Goal: Information Seeking & Learning: Learn about a topic

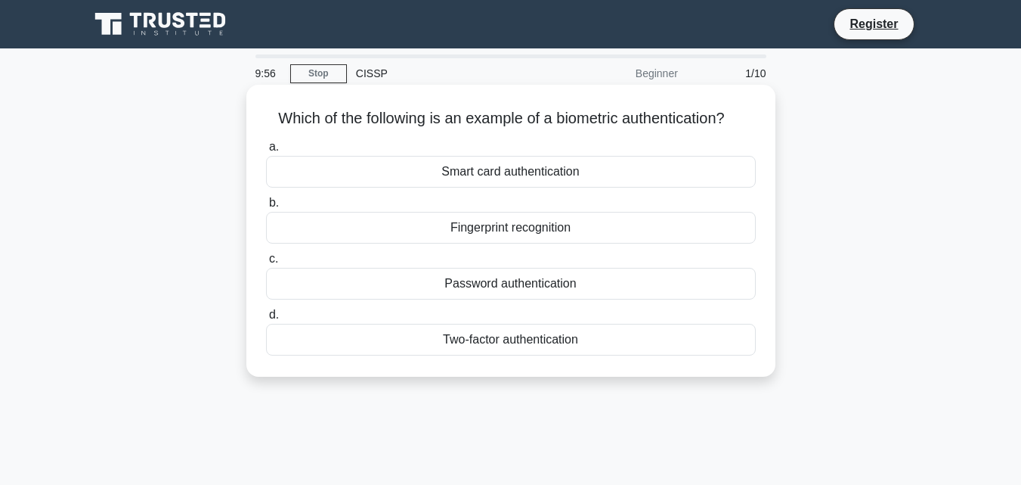
click at [550, 225] on div "Fingerprint recognition" at bounding box center [511, 228] width 490 height 32
click at [266, 208] on input "b. Fingerprint recognition" at bounding box center [266, 203] width 0 height 10
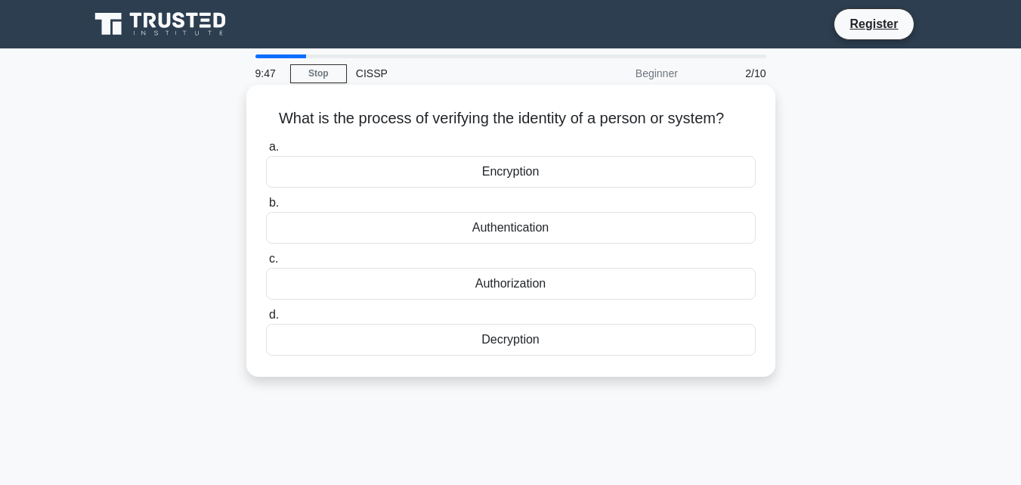
click at [568, 229] on div "Authentication" at bounding box center [511, 228] width 490 height 32
click at [266, 208] on input "b. Authentication" at bounding box center [266, 203] width 0 height 10
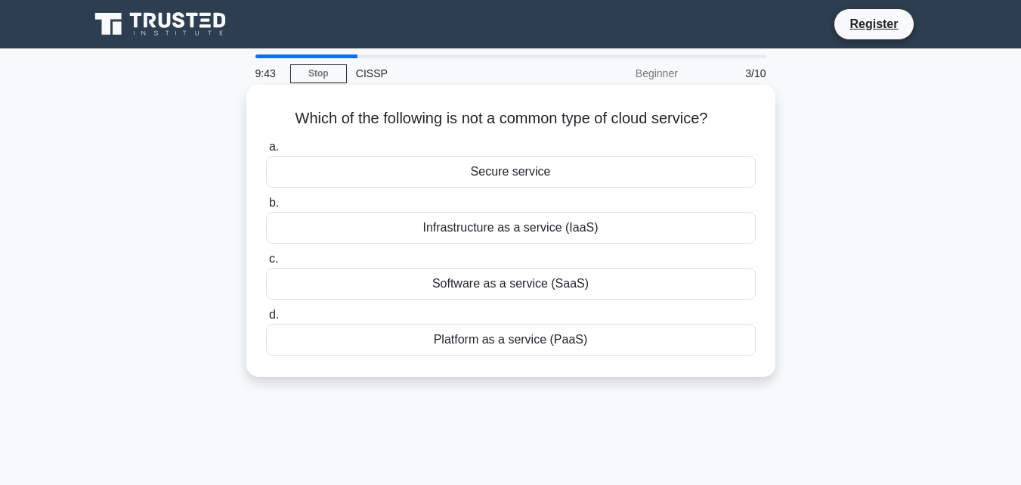
click at [633, 172] on div "Secure service" at bounding box center [511, 172] width 490 height 32
click at [266, 152] on input "a. Secure service" at bounding box center [266, 147] width 0 height 10
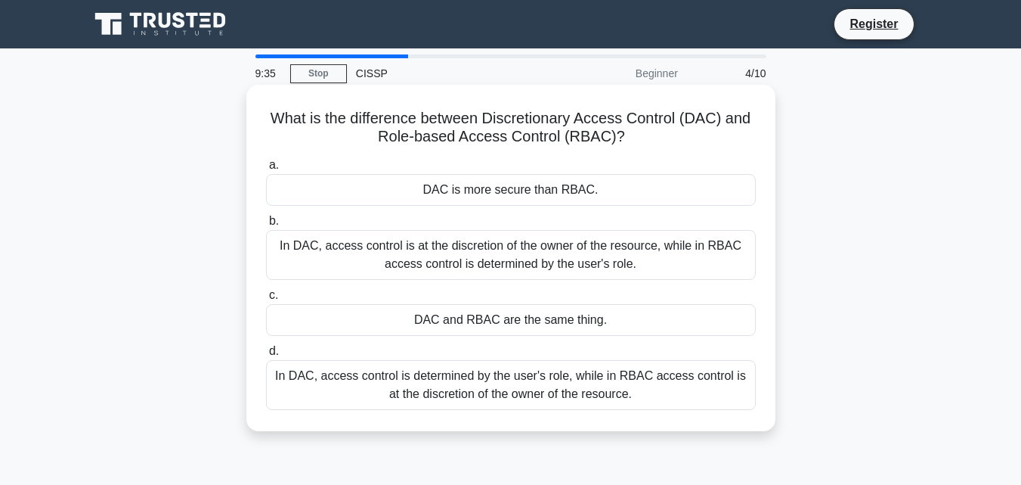
click at [659, 265] on div "In DAC, access control is at the discretion of the owner of the resource, while…" at bounding box center [511, 255] width 490 height 50
click at [266, 226] on input "b. In DAC, access control is at the discretion of the owner of the resource, wh…" at bounding box center [266, 221] width 0 height 10
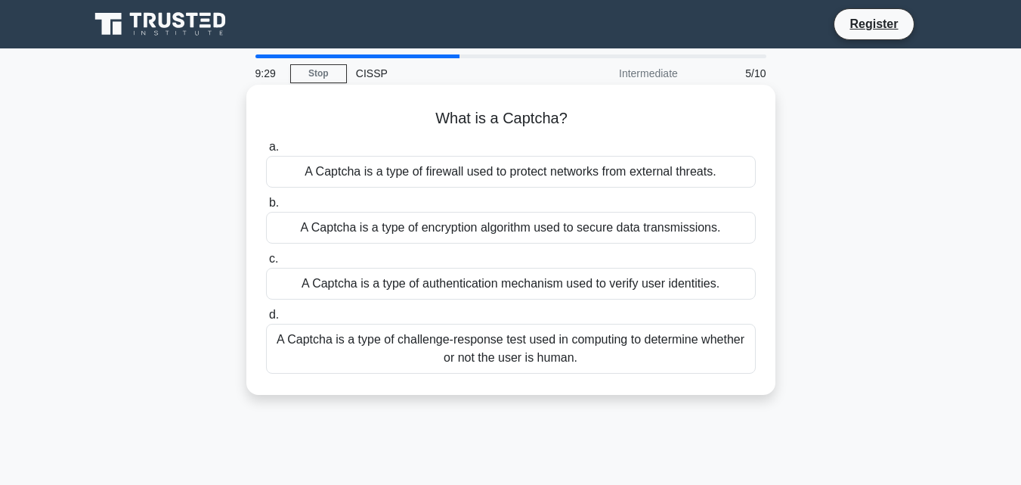
click at [681, 230] on div "A Captcha is a type of encryption algorithm used to secure data transmissions." at bounding box center [511, 228] width 490 height 32
click at [266, 208] on input "b. A Captcha is a type of encryption algorithm used to secure data transmission…" at bounding box center [266, 203] width 0 height 10
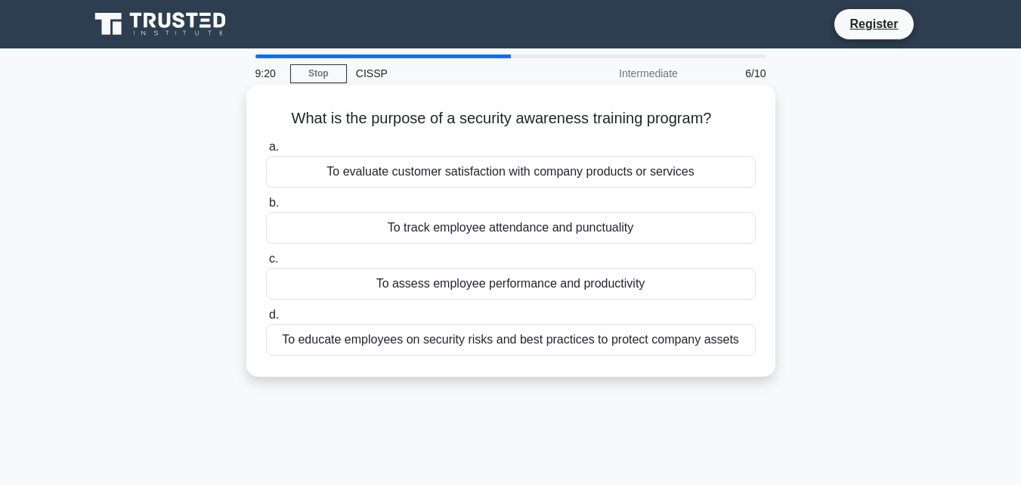
click at [537, 326] on div "To educate employees on security risks and best practices to protect company as…" at bounding box center [511, 340] width 490 height 32
click at [266, 320] on input "d. To educate employees on security risks and best practices to protect company…" at bounding box center [266, 315] width 0 height 10
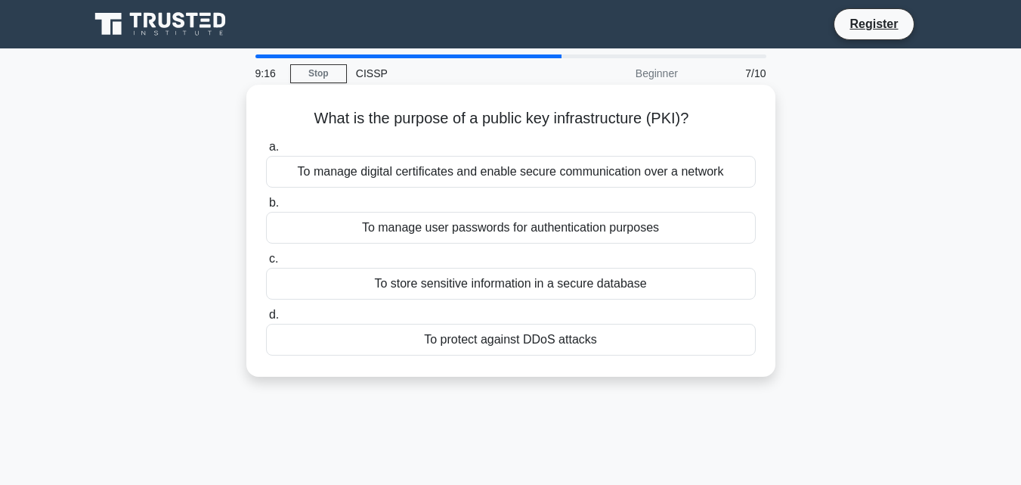
click at [671, 168] on div "To manage digital certificates and enable secure communication over a network" at bounding box center [511, 172] width 490 height 32
click at [266, 152] on input "a. To manage digital certificates and enable secure communication over a network" at bounding box center [266, 147] width 0 height 10
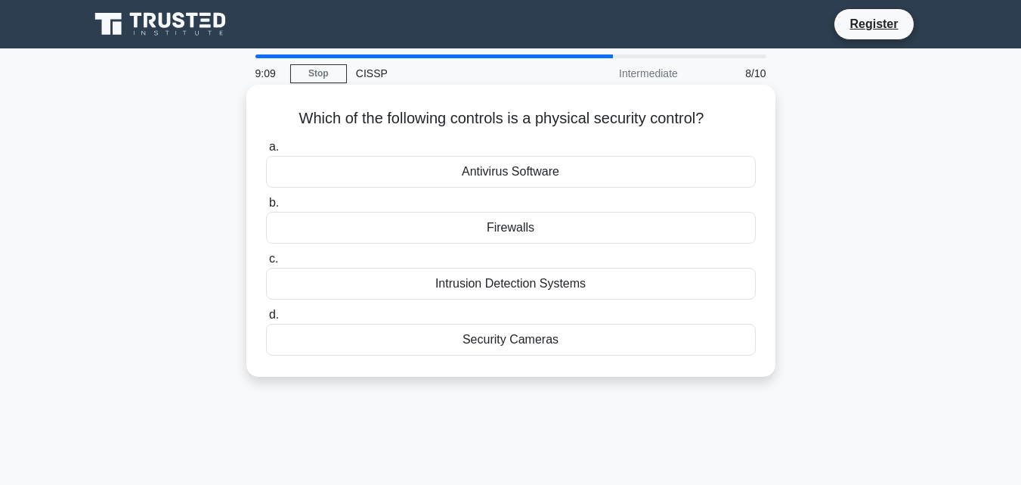
click at [656, 330] on div "Security Cameras" at bounding box center [511, 340] width 490 height 32
click at [266, 320] on input "d. Security Cameras" at bounding box center [266, 315] width 0 height 10
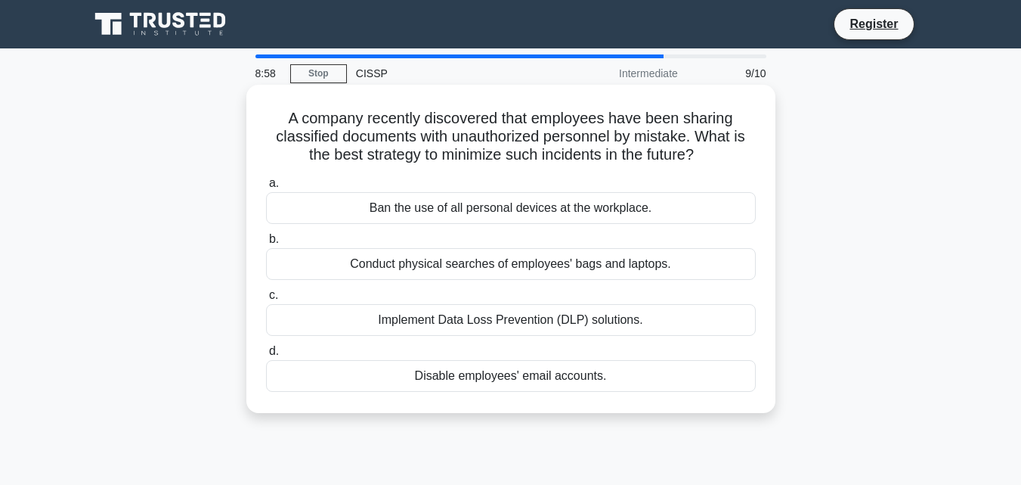
scroll to position [76, 0]
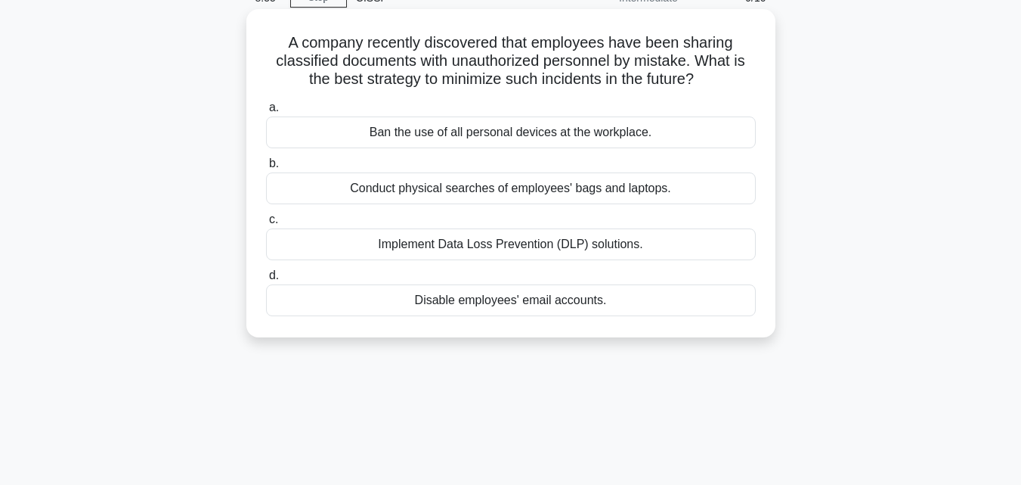
click at [654, 245] on div "Implement Data Loss Prevention (DLP) solutions." at bounding box center [511, 244] width 490 height 32
click at [266, 225] on input "c. Implement Data Loss Prevention (DLP) solutions." at bounding box center [266, 220] width 0 height 10
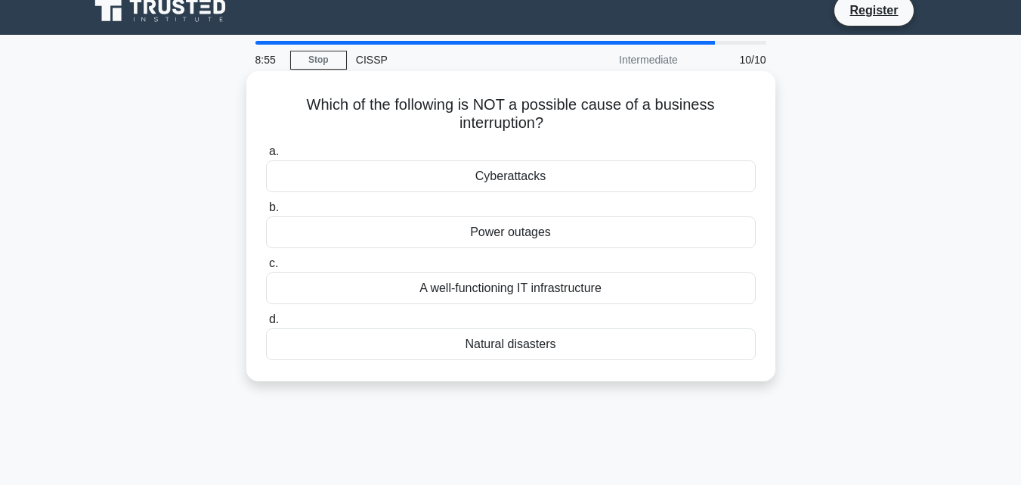
scroll to position [0, 0]
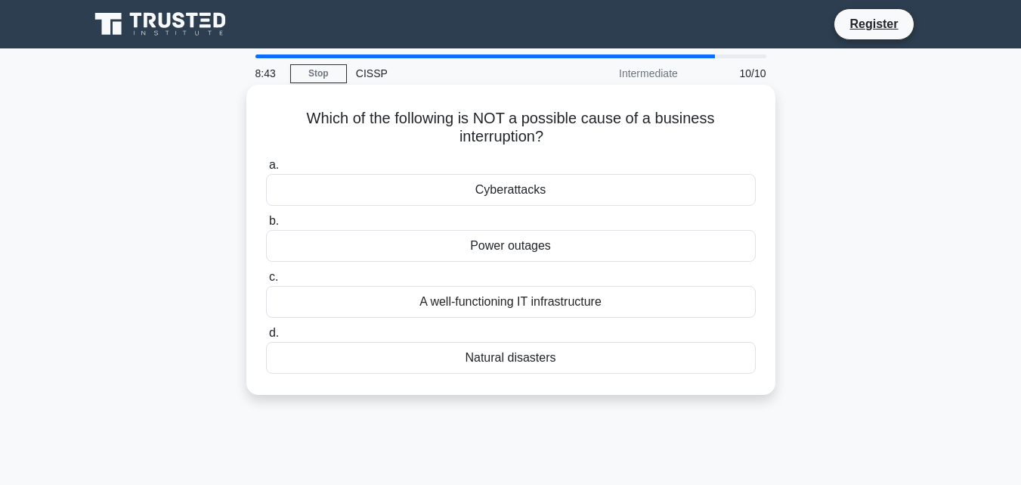
click at [645, 310] on div "A well-functioning IT infrastructure" at bounding box center [511, 302] width 490 height 32
click at [266, 282] on input "c. A well-functioning IT infrastructure" at bounding box center [266, 277] width 0 height 10
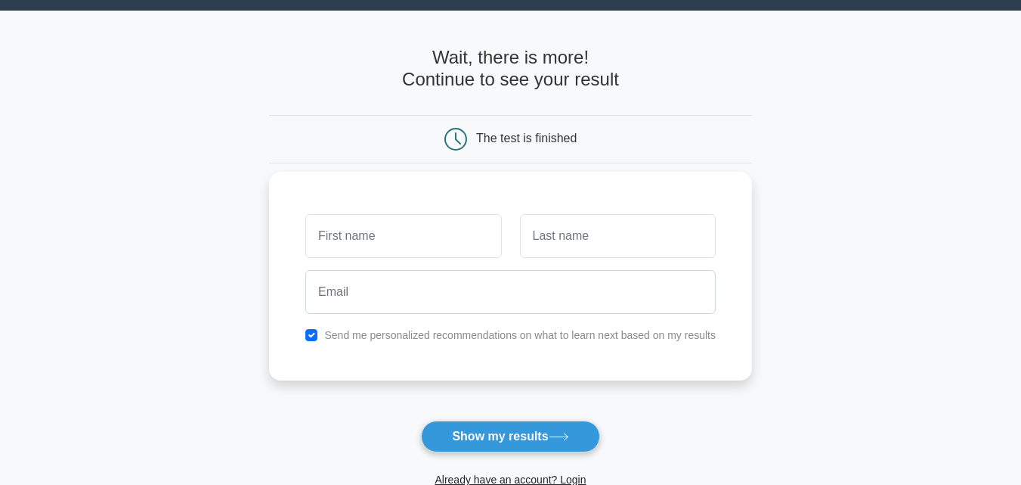
scroll to position [76, 0]
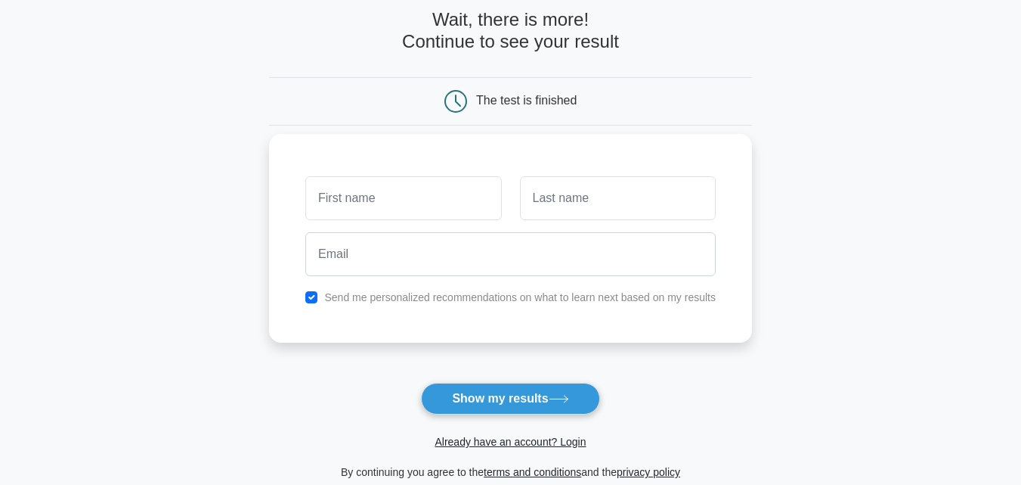
click at [345, 209] on input "text" at bounding box center [403, 198] width 196 height 44
type input "Naveen"
click at [562, 199] on input "text" at bounding box center [618, 198] width 196 height 44
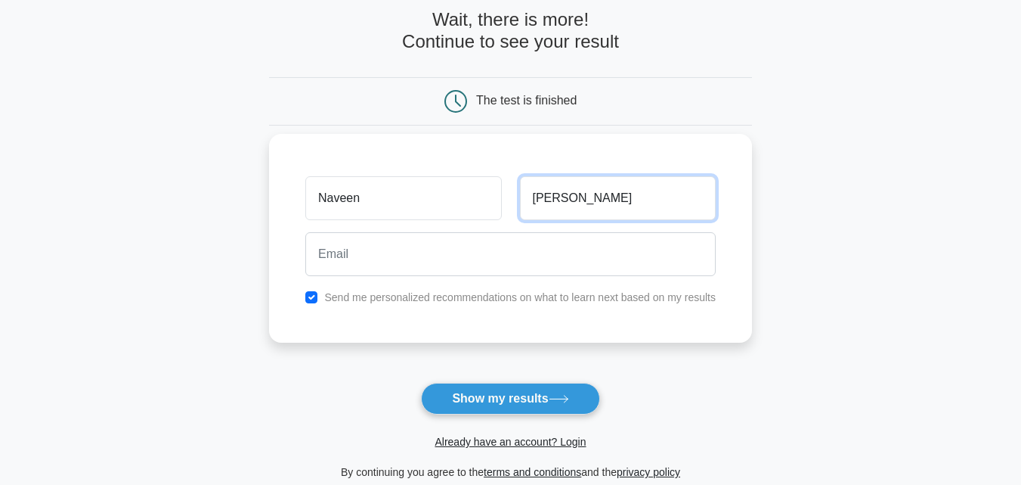
type input "Kumar"
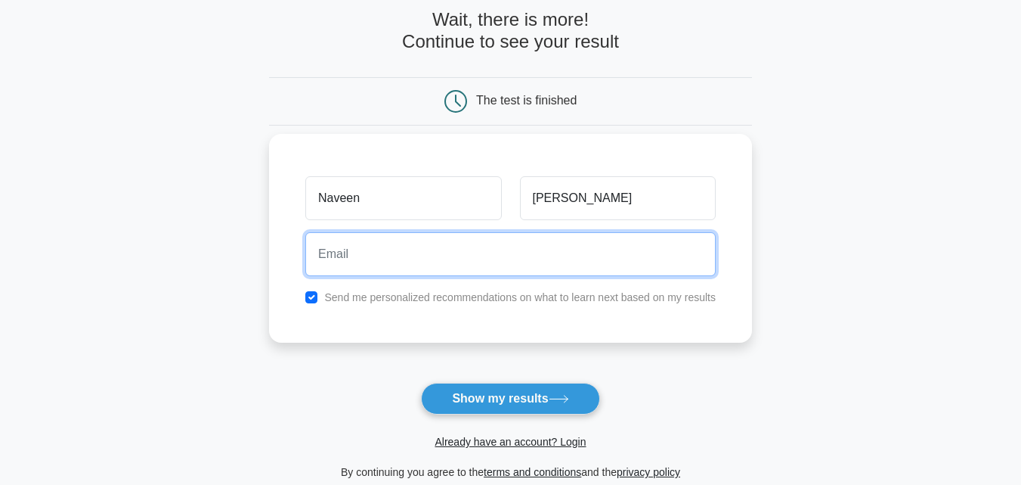
click at [448, 252] on input "email" at bounding box center [510, 254] width 410 height 44
type input "adviser41@certvalue.com"
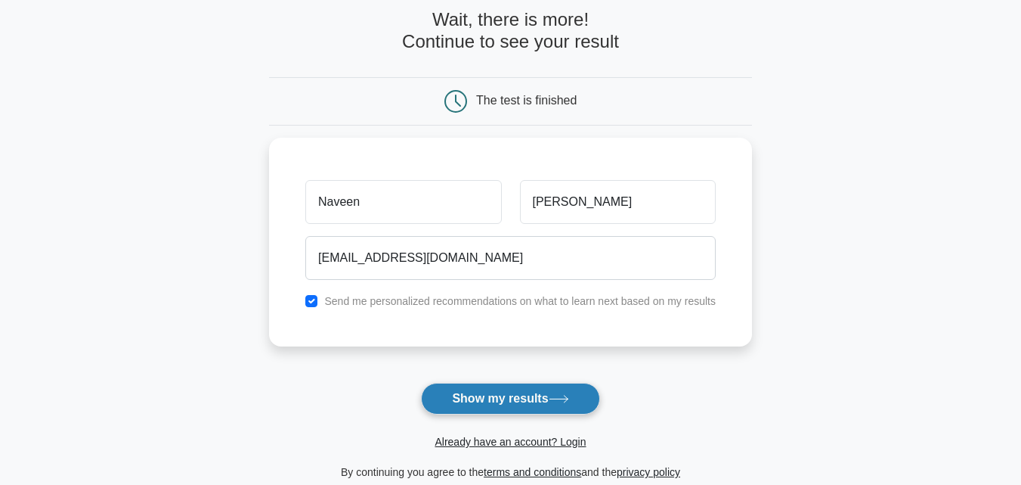
click at [524, 401] on button "Show my results" at bounding box center [510, 398] width 178 height 32
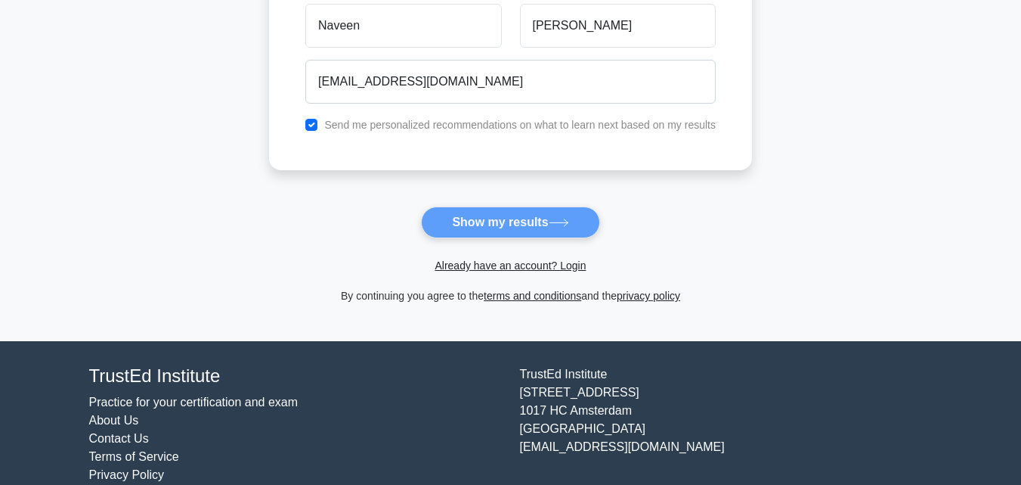
scroll to position [276, 0]
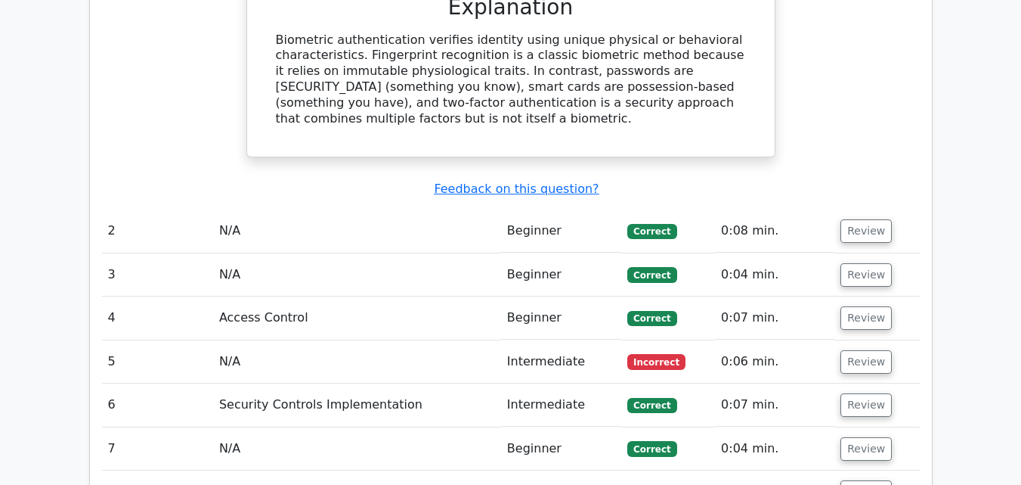
scroll to position [1436, 0]
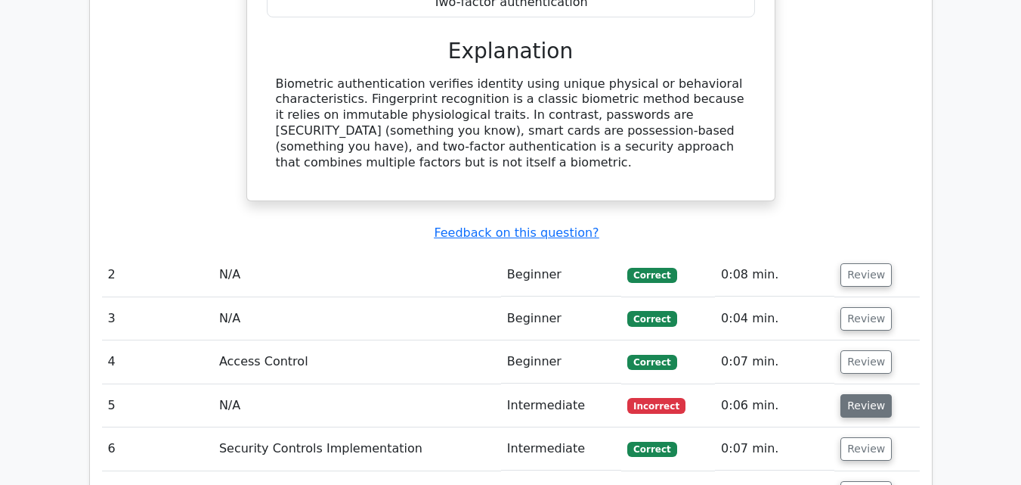
click at [863, 394] on button "Review" at bounding box center [866, 405] width 51 height 23
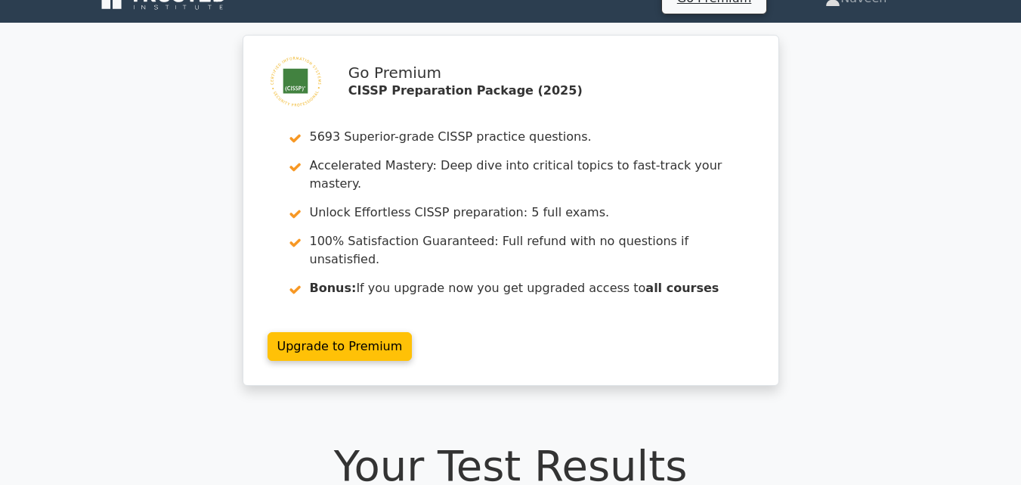
scroll to position [0, 0]
